Goal: Transaction & Acquisition: Book appointment/travel/reservation

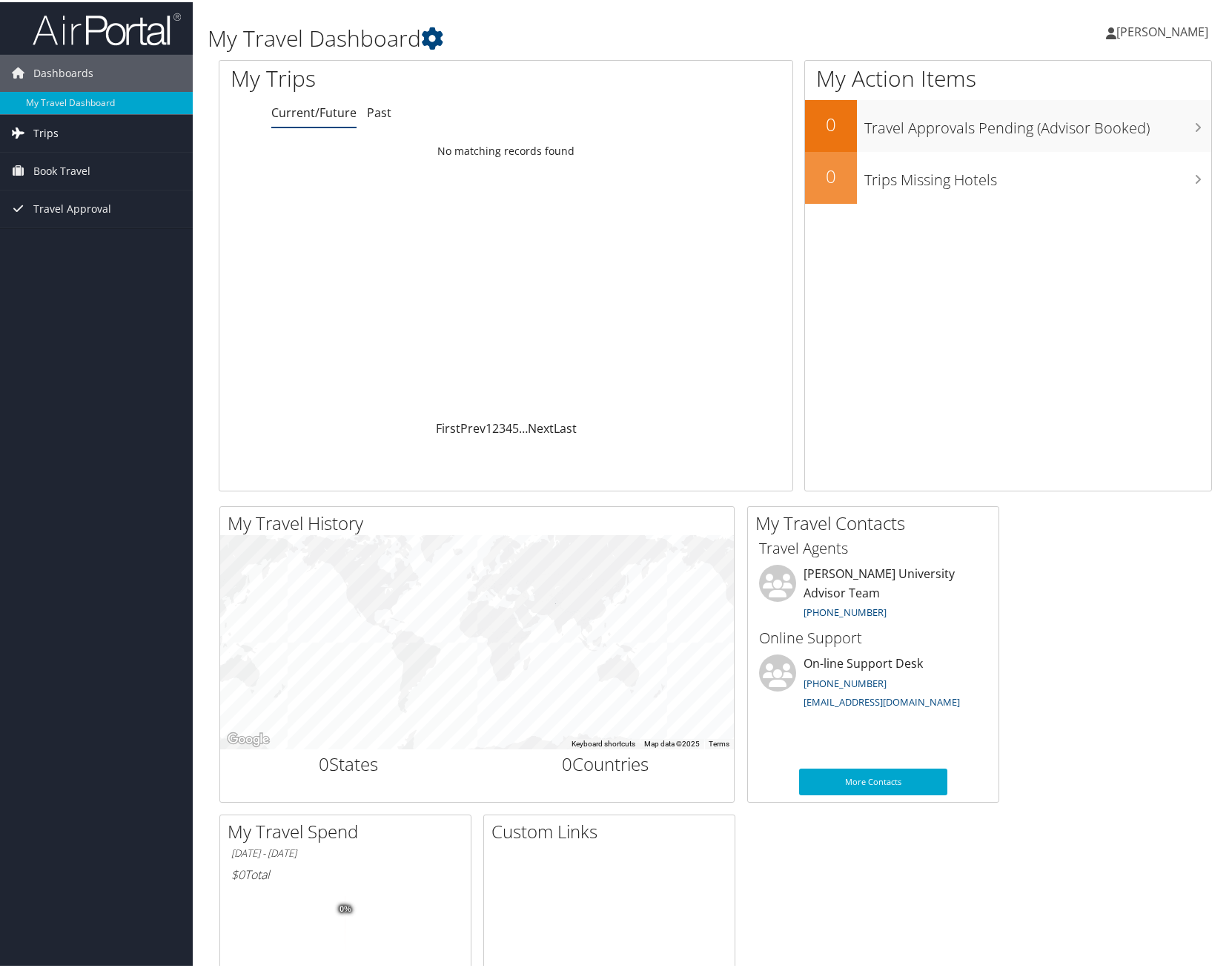
click at [71, 121] on link "Trips" at bounding box center [96, 131] width 193 height 37
click at [96, 237] on link "Book Travel" at bounding box center [96, 235] width 193 height 37
click at [101, 287] on link "Book/Manage Online Trips" at bounding box center [96, 288] width 193 height 22
click at [75, 233] on span "Book Travel" at bounding box center [62, 235] width 57 height 37
click at [66, 223] on span "Book Travel" at bounding box center [62, 235] width 57 height 37
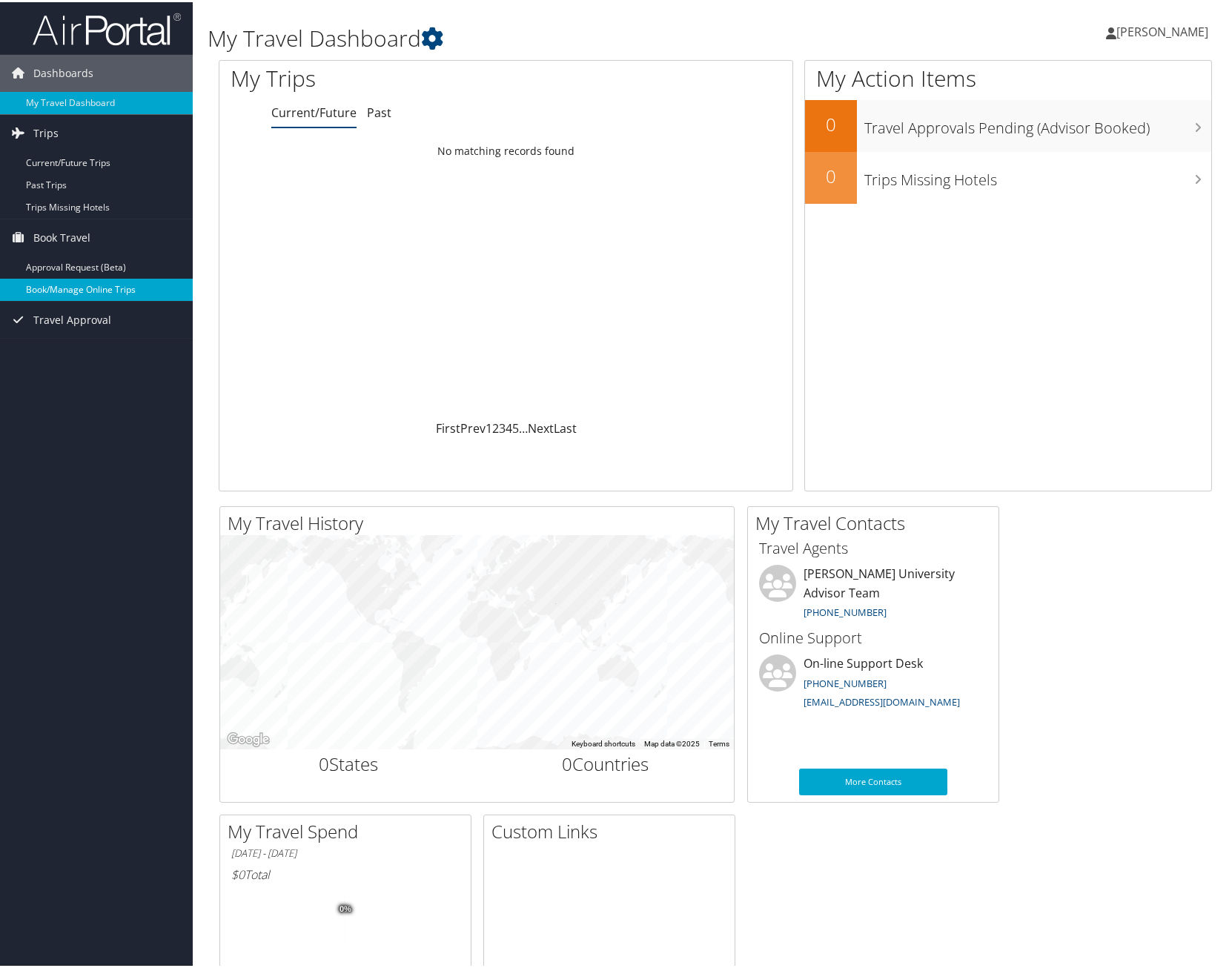
click at [72, 288] on link "Book/Manage Online Trips" at bounding box center [96, 288] width 193 height 22
